Goal: Find specific page/section: Find specific page/section

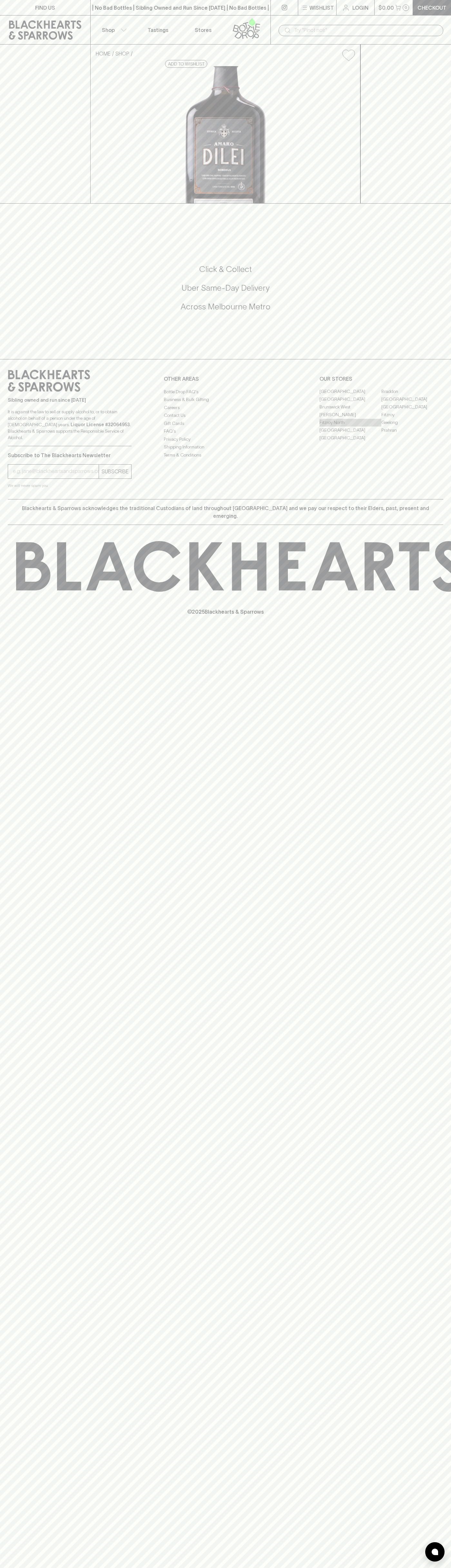
click at [350, 426] on link "Fitzroy North" at bounding box center [350, 422] width 62 height 8
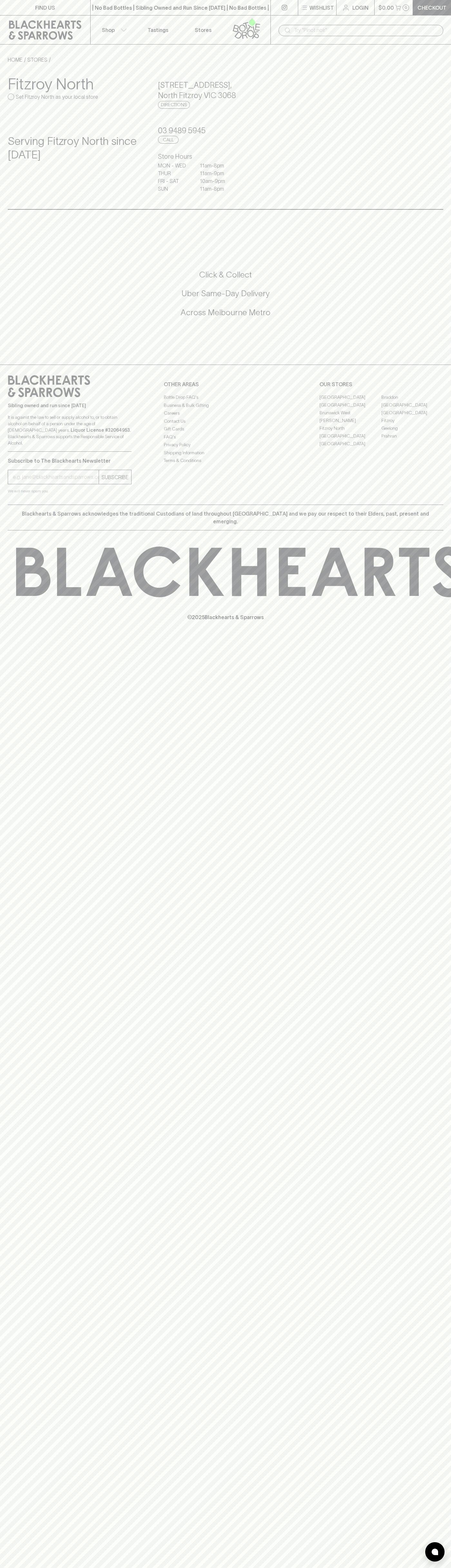
click at [429, 21] on div "​" at bounding box center [361, 30] width 180 height 29
click at [426, 913] on div "FIND US | No Bad Bottles | Sibling Owned and Run Since [DATE] | No Bad Bottles …" at bounding box center [226, 784] width 451 height 1568
click at [408, 1567] on html "FIND US | No Bad Bottles | Sibling Owned and Run Since [DATE] | No Bad Bottles …" at bounding box center [226, 784] width 451 height 1568
click at [3, 1330] on div "FIND US | No Bad Bottles | Sibling Owned and Run Since [DATE] | No Bad Bottles …" at bounding box center [226, 784] width 451 height 1568
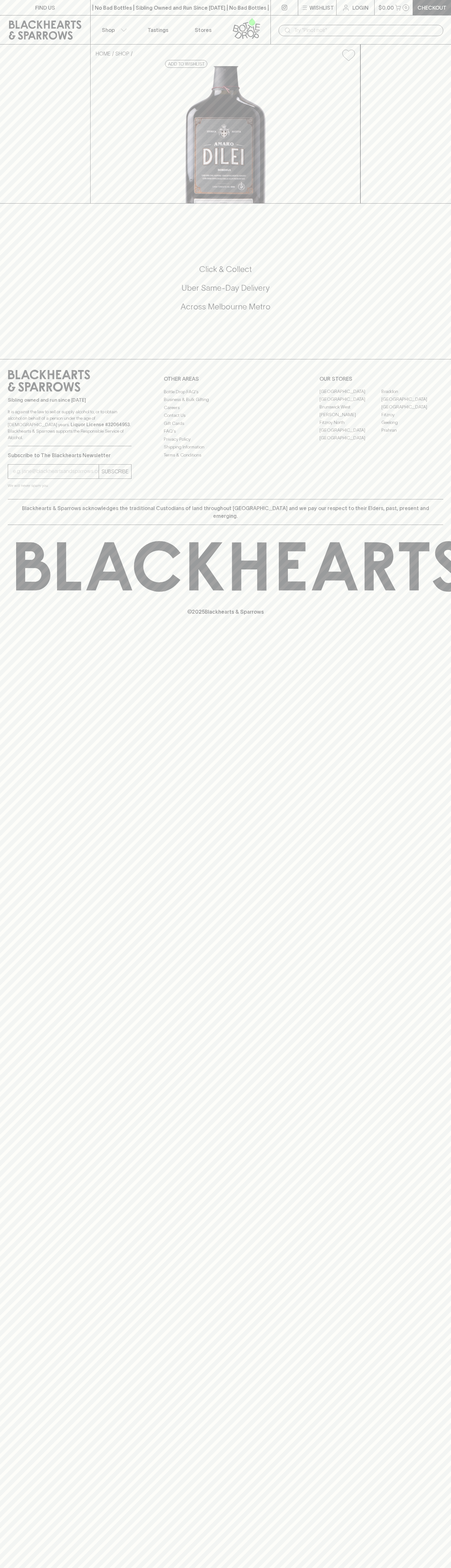
click at [350, 426] on link "Fitzroy North" at bounding box center [350, 422] width 62 height 8
